Goal: Task Accomplishment & Management: Manage account settings

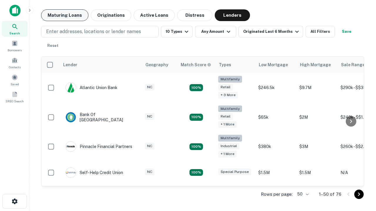
click at [65, 15] on button "Maturing Loans" at bounding box center [64, 15] width 47 height 12
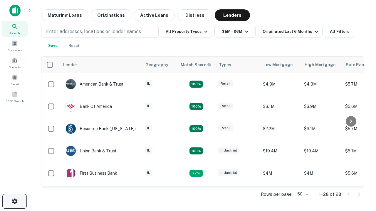
click at [14, 202] on icon "button" at bounding box center [14, 201] width 7 height 7
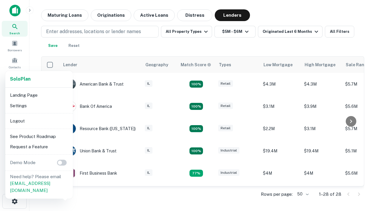
click at [39, 121] on li "Logout" at bounding box center [39, 121] width 63 height 11
